Goal: Task Accomplishment & Management: Use online tool/utility

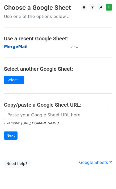
click at [17, 48] on strong "MergeMail" at bounding box center [16, 46] width 24 height 5
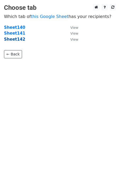
click at [11, 41] on strong "Sheet142" at bounding box center [14, 39] width 21 height 5
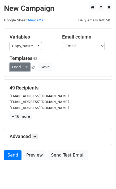
click at [21, 65] on link "Load..." at bounding box center [20, 67] width 20 height 8
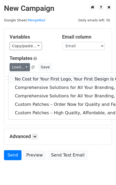
click at [31, 77] on link "No Cost for Your First Logo, Your First Design Is On Us!" at bounding box center [107, 79] width 199 height 8
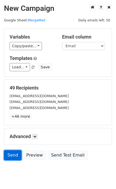
click at [10, 156] on link "Send" at bounding box center [12, 155] width 17 height 10
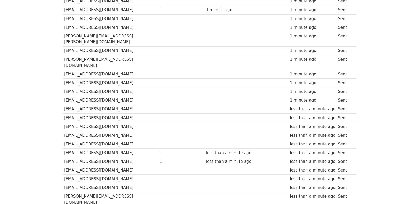
scroll to position [359, 0]
